Goal: Download file/media

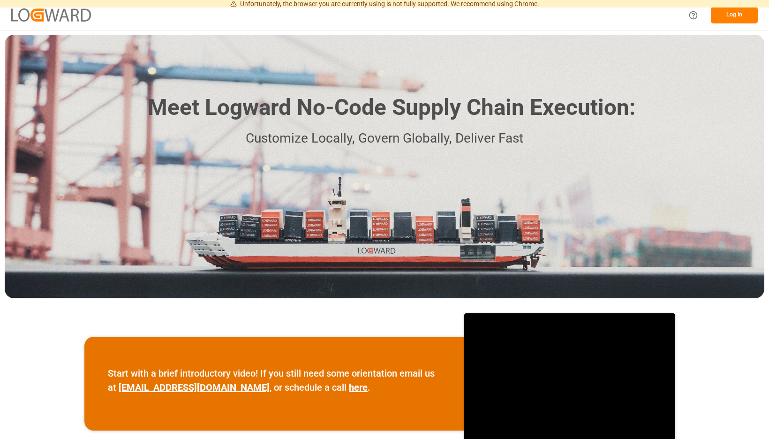
click at [736, 16] on button "Log In" at bounding box center [734, 15] width 47 height 16
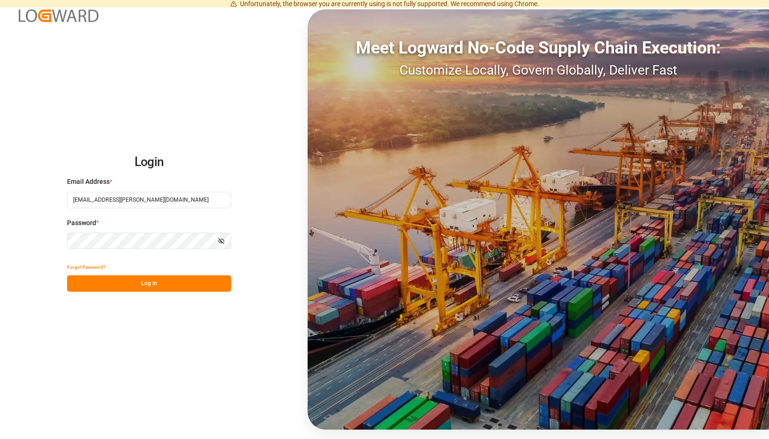
click at [198, 288] on button "Log In" at bounding box center [149, 283] width 164 height 16
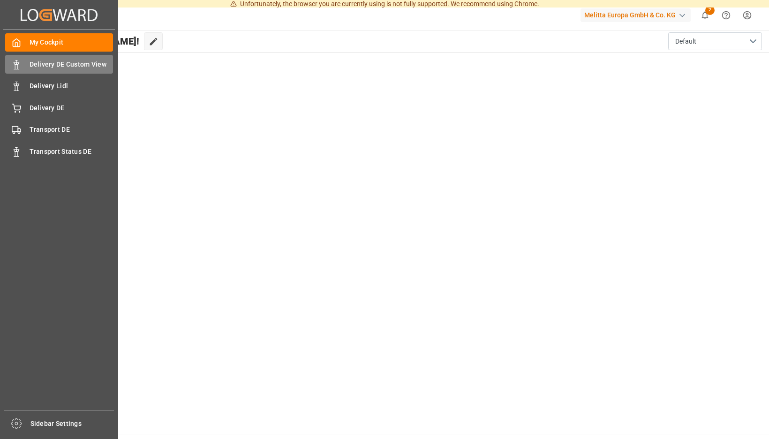
click at [24, 59] on div "Delivery DE Custom View Delivery DE Custom View" at bounding box center [59, 64] width 108 height 18
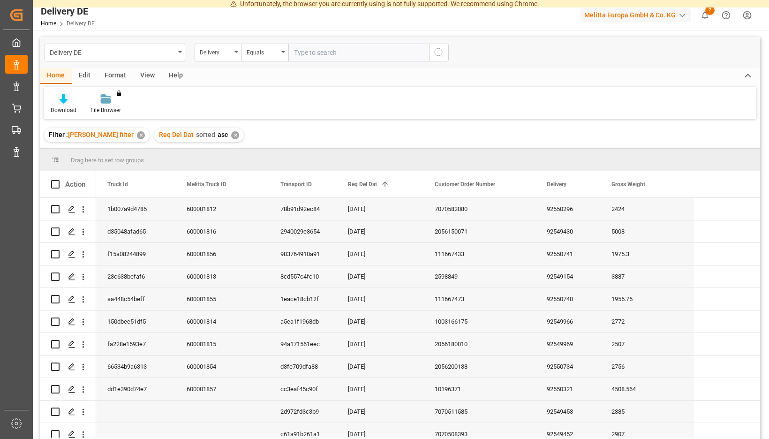
click at [68, 101] on icon at bounding box center [64, 98] width 8 height 9
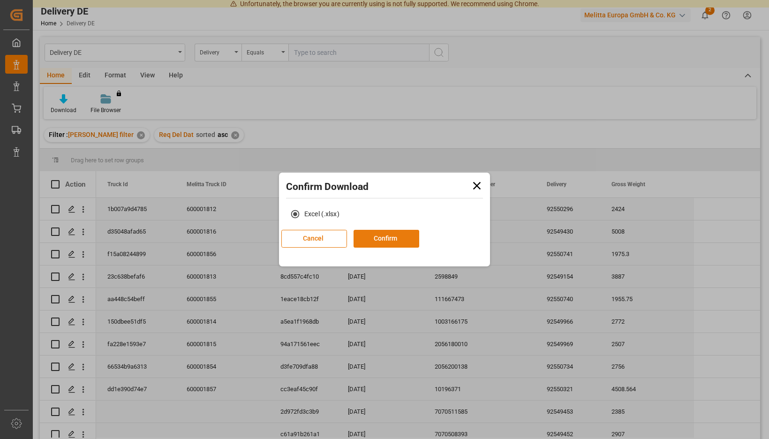
click at [399, 239] on button "Confirm" at bounding box center [387, 239] width 66 height 18
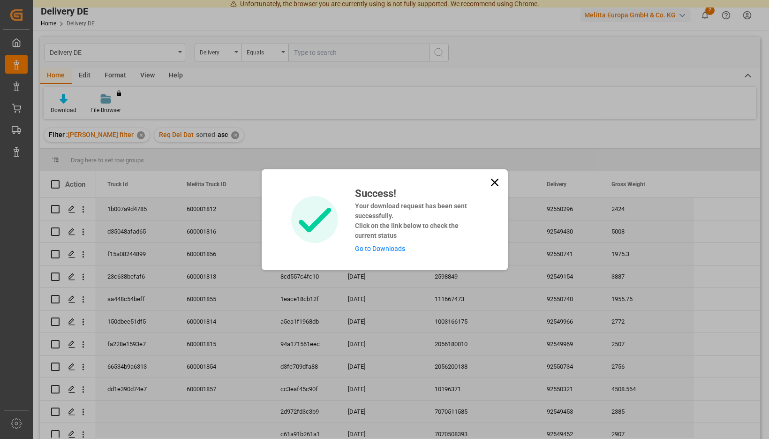
click at [392, 250] on link "Go to Downloads" at bounding box center [380, 249] width 50 height 8
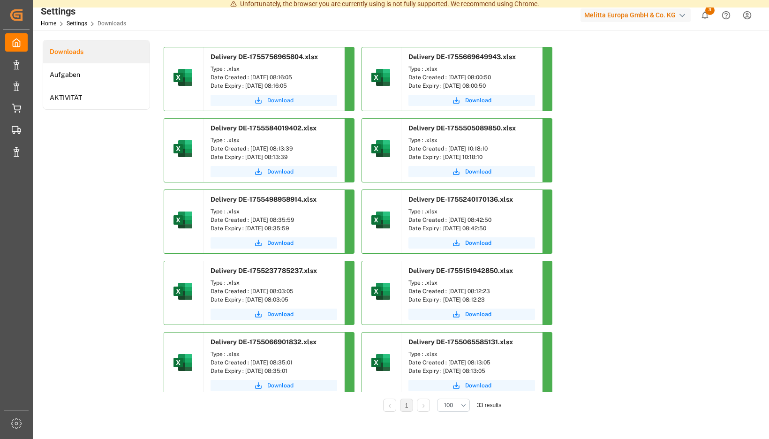
click at [294, 101] on span "Download" at bounding box center [280, 100] width 26 height 8
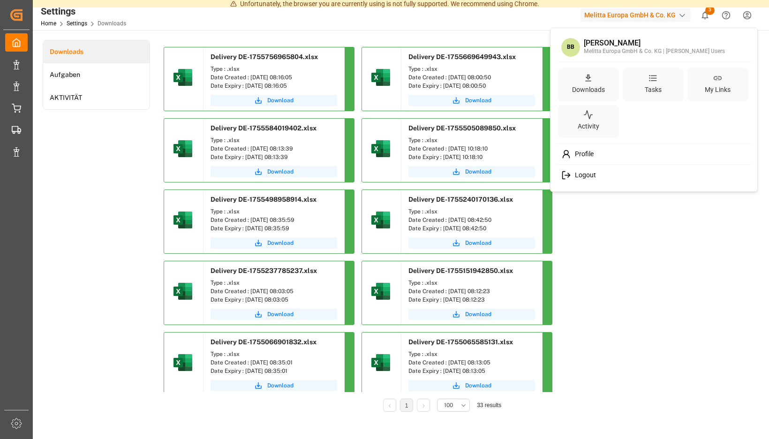
click at [591, 173] on span "Logout" at bounding box center [583, 175] width 25 height 8
